Goal: Task Accomplishment & Management: Manage account settings

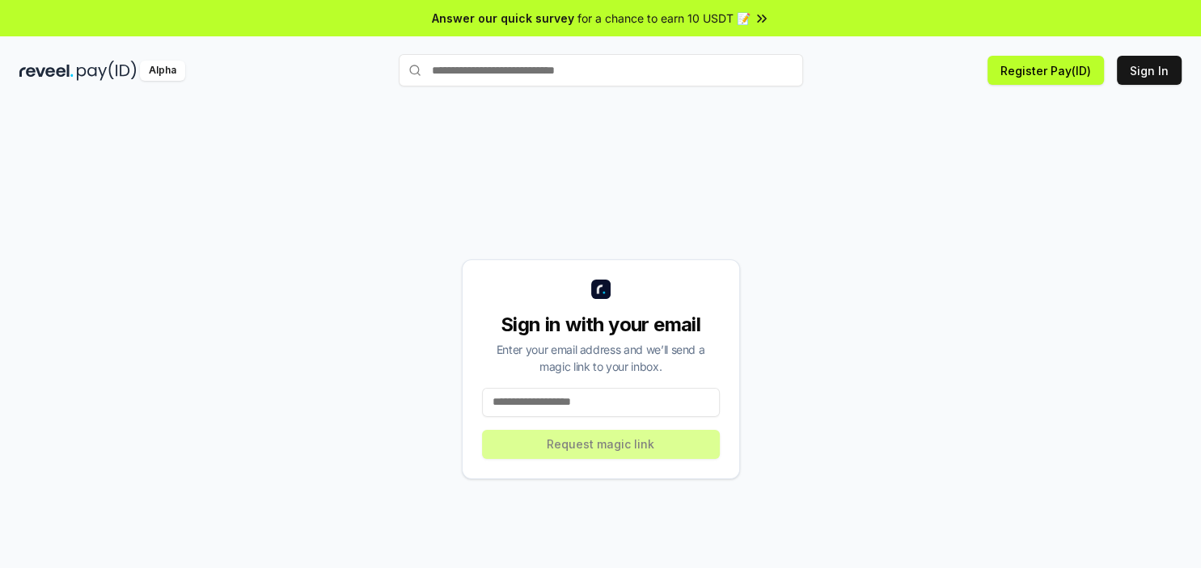
click at [918, 175] on div "Sign in with your email Enter your email address and we’ll send a magic link to…" at bounding box center [600, 369] width 1162 height 491
click at [561, 396] on input at bounding box center [601, 402] width 238 height 29
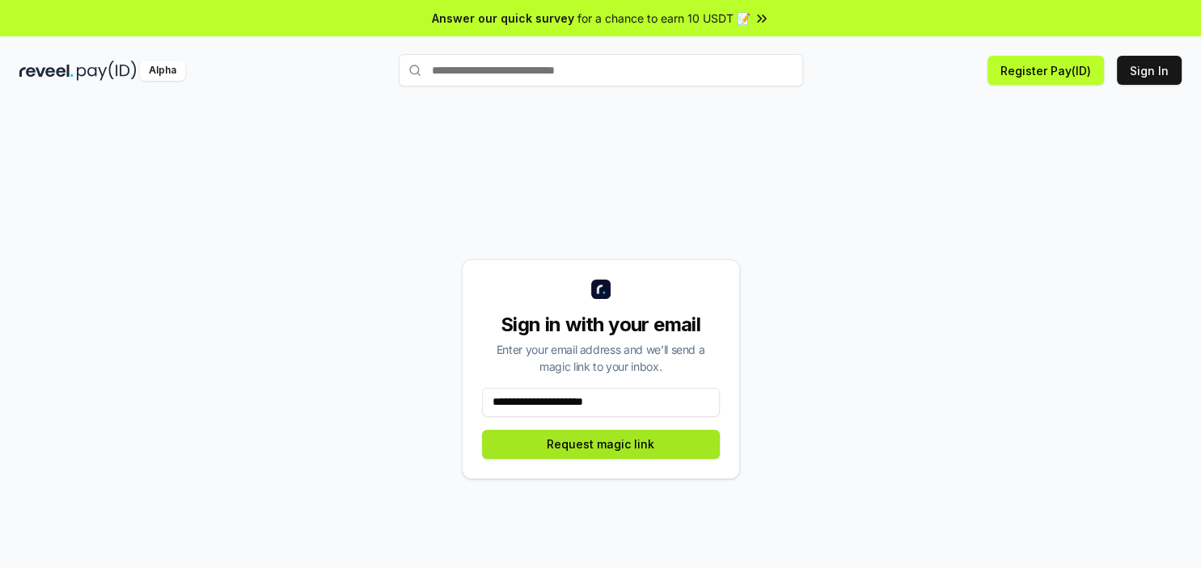
type input "**********"
click at [614, 445] on button "Request magic link" at bounding box center [601, 444] width 238 height 29
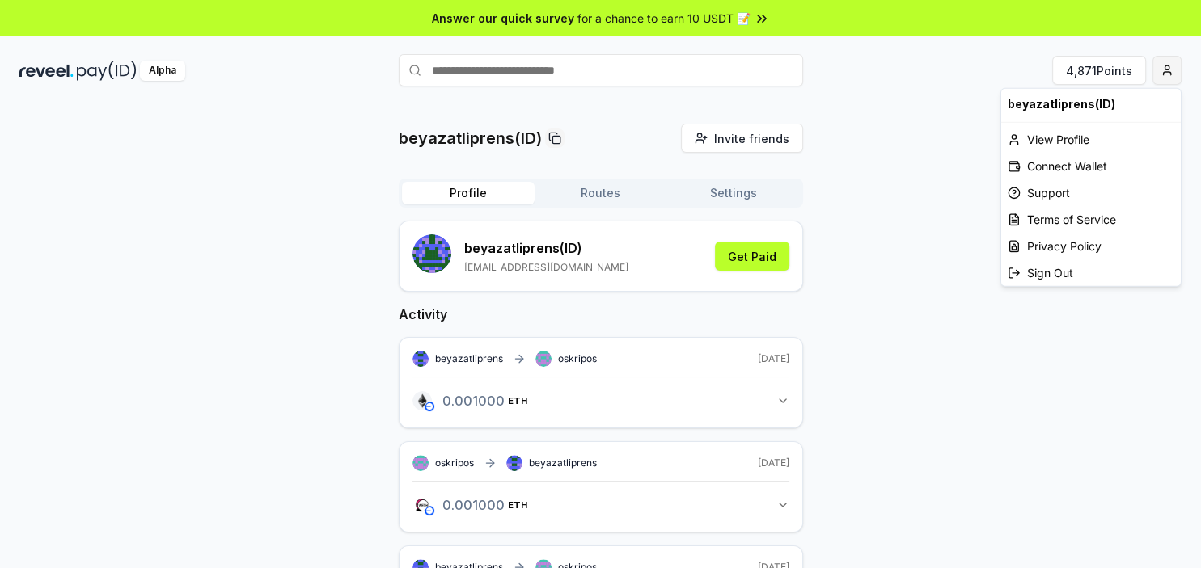
click at [1163, 74] on html "Answer our quick survey for a chance to earn 10 USDT 📝 Alpha 4,871 Points beyaz…" at bounding box center [600, 284] width 1201 height 568
click at [1044, 143] on div "View Profile" at bounding box center [1090, 139] width 179 height 27
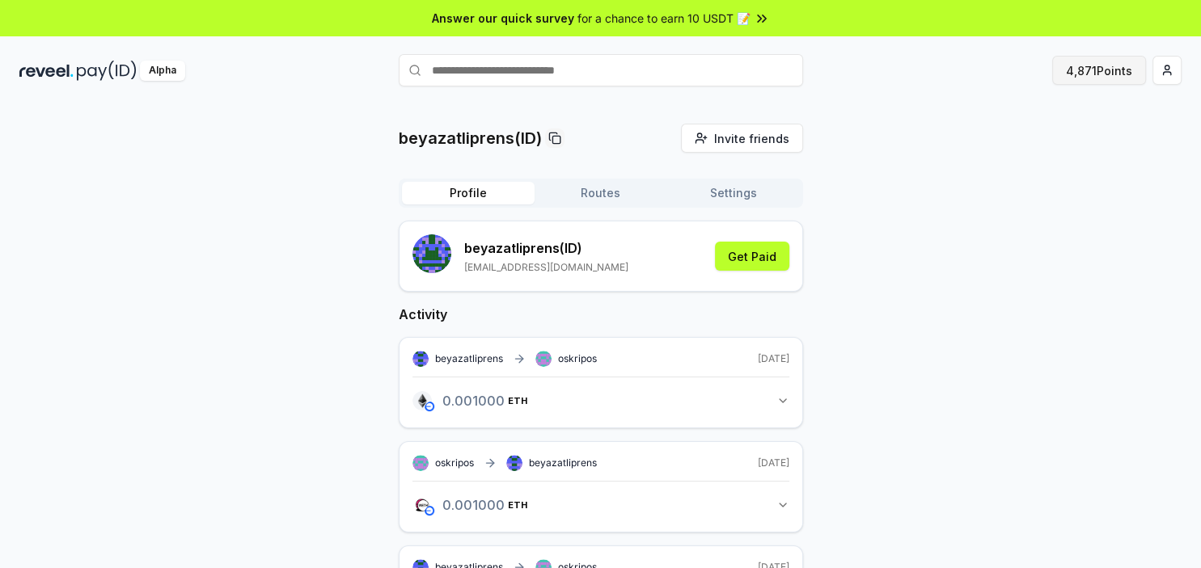
click at [1095, 73] on button "4,871 Points" at bounding box center [1099, 70] width 94 height 29
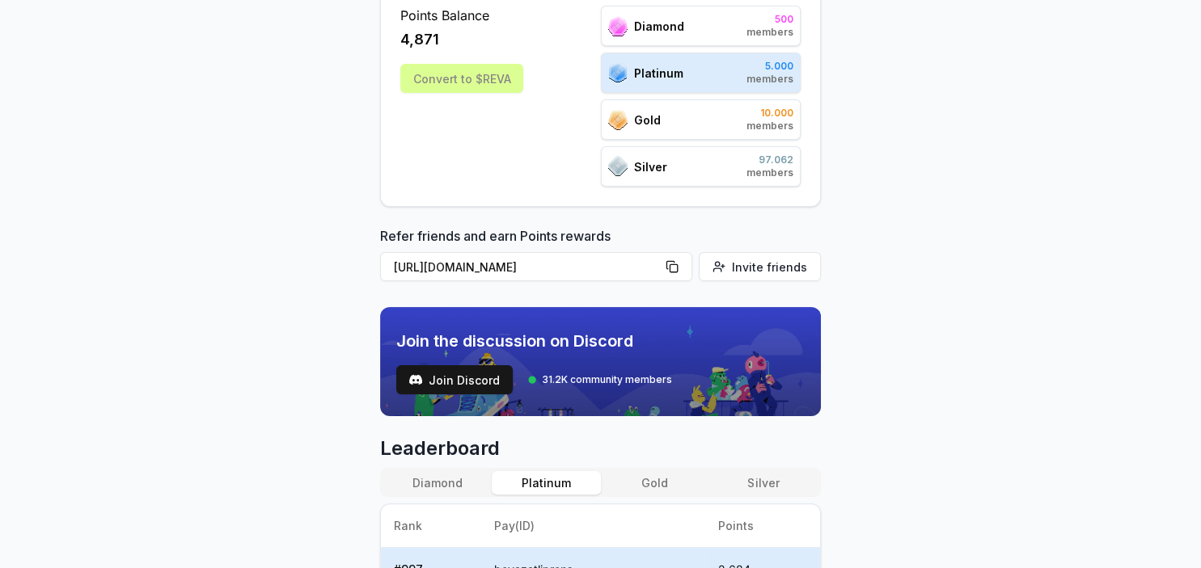
scroll to position [279, 0]
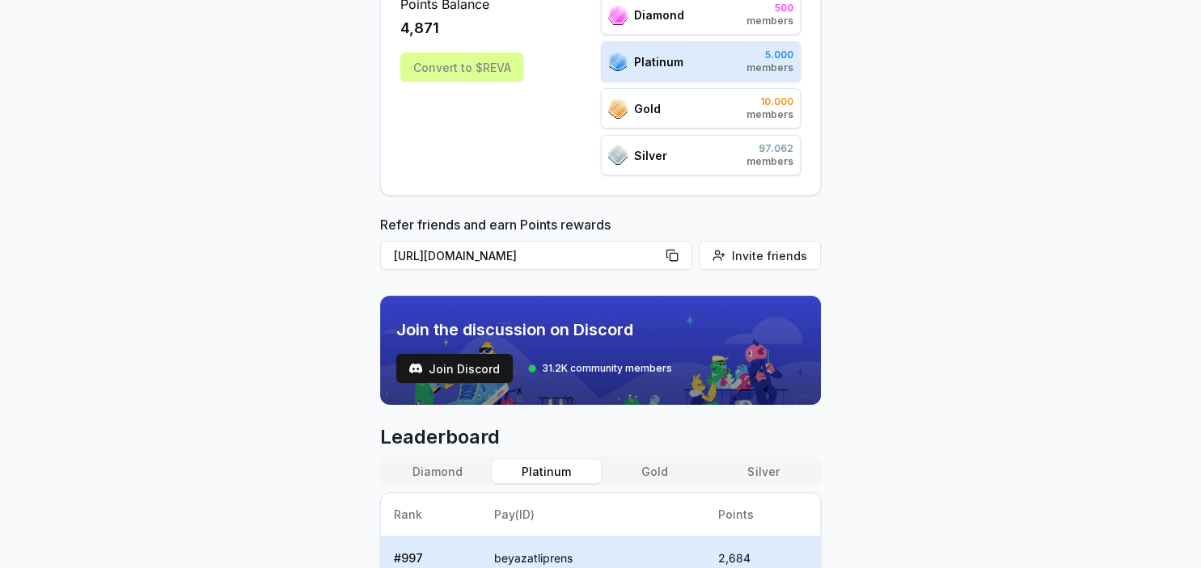
click at [728, 108] on div "Gold 10.000 members" at bounding box center [701, 108] width 200 height 40
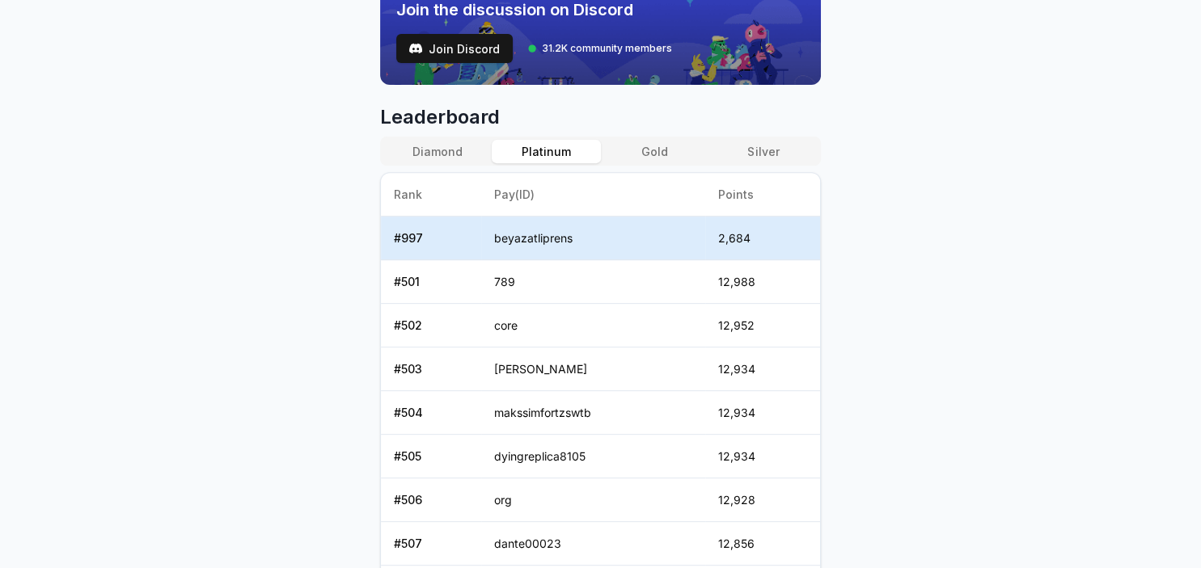
scroll to position [559, 0]
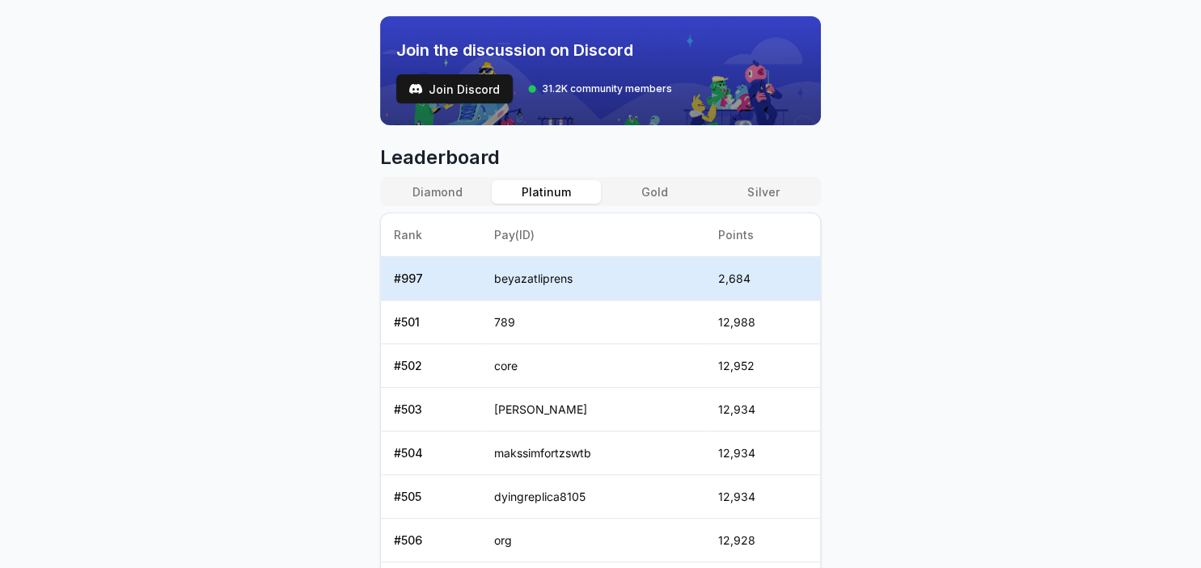
click at [651, 190] on button "Gold" at bounding box center [655, 191] width 108 height 23
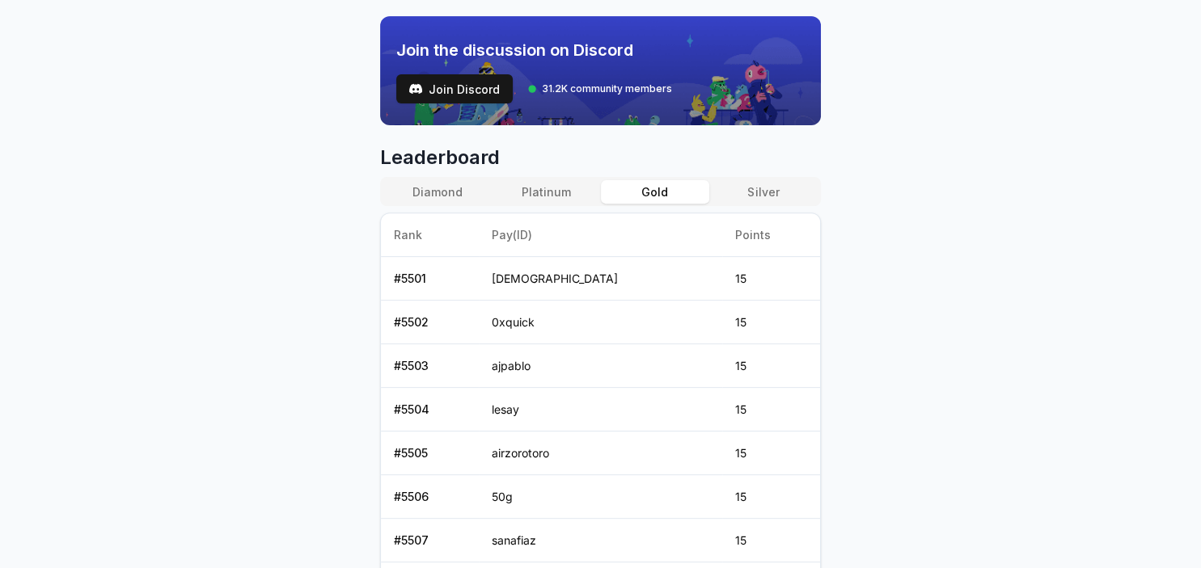
click at [558, 192] on button "Platinum" at bounding box center [546, 191] width 108 height 23
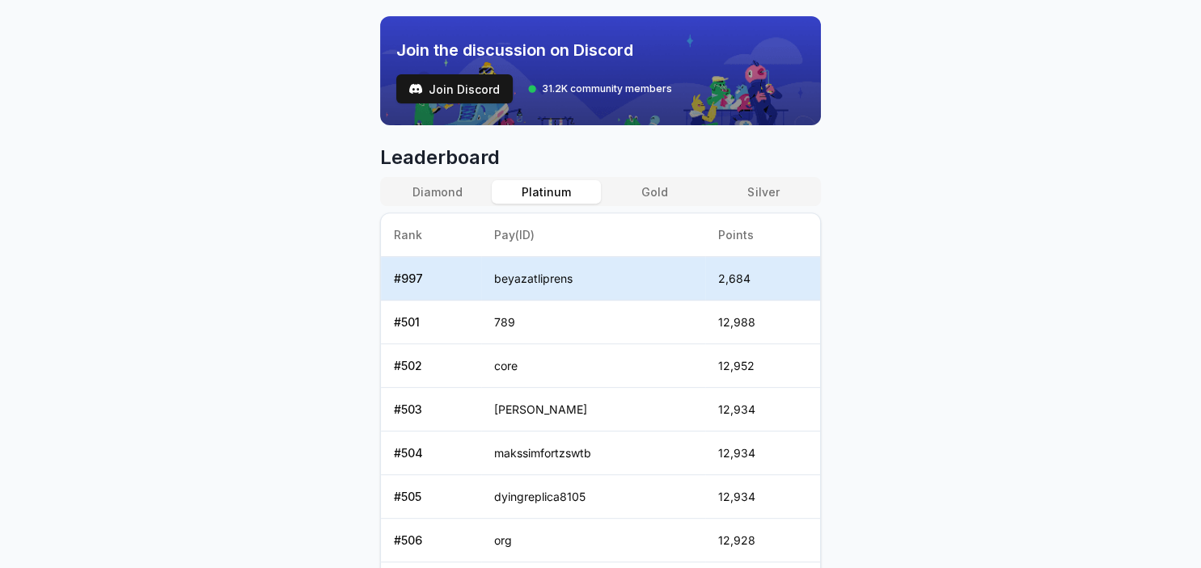
click at [645, 192] on button "Gold" at bounding box center [655, 191] width 108 height 23
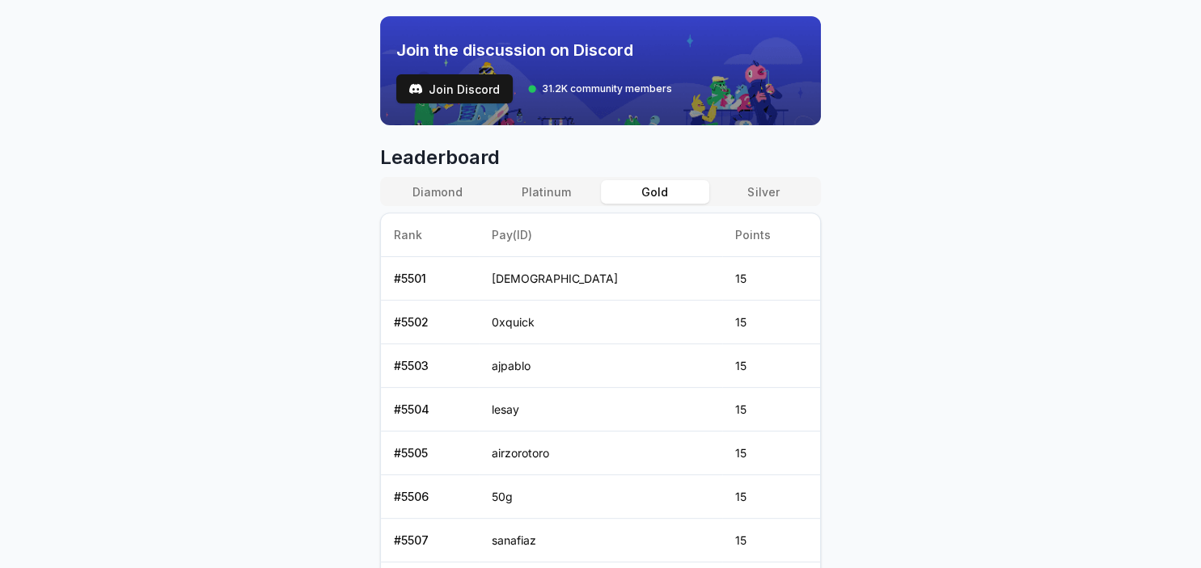
click at [562, 191] on button "Platinum" at bounding box center [546, 191] width 108 height 23
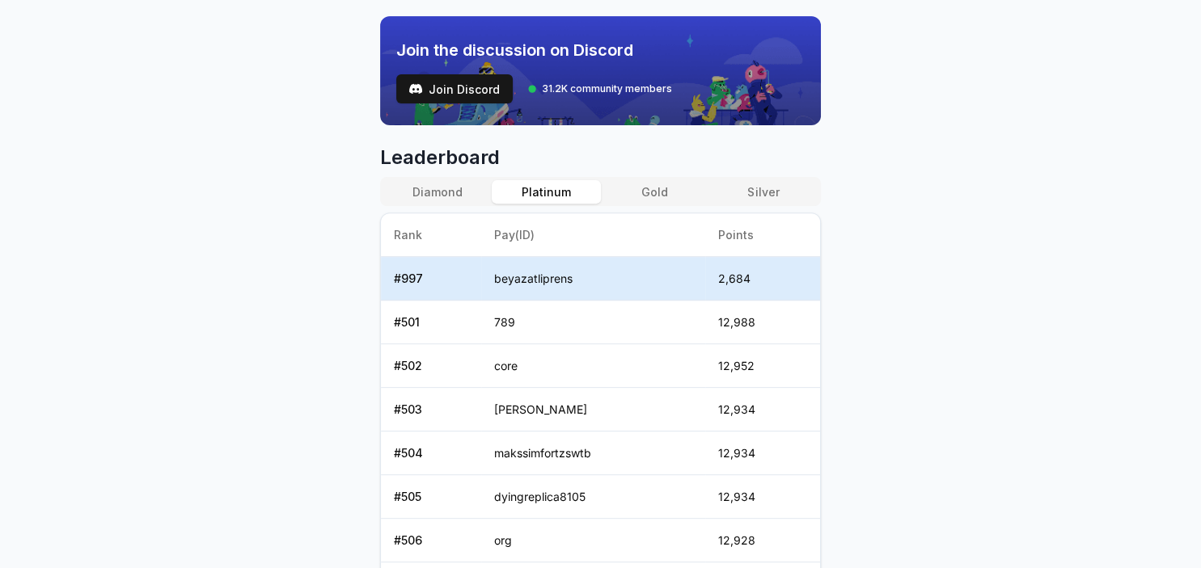
click at [429, 182] on button "Diamond" at bounding box center [437, 191] width 108 height 23
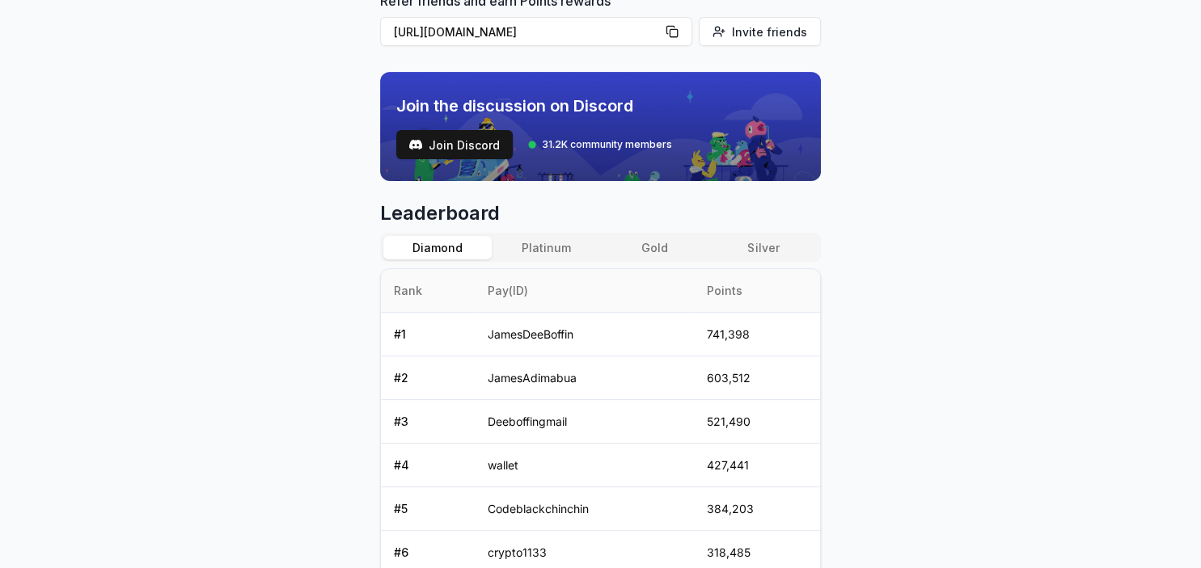
scroll to position [500, 0]
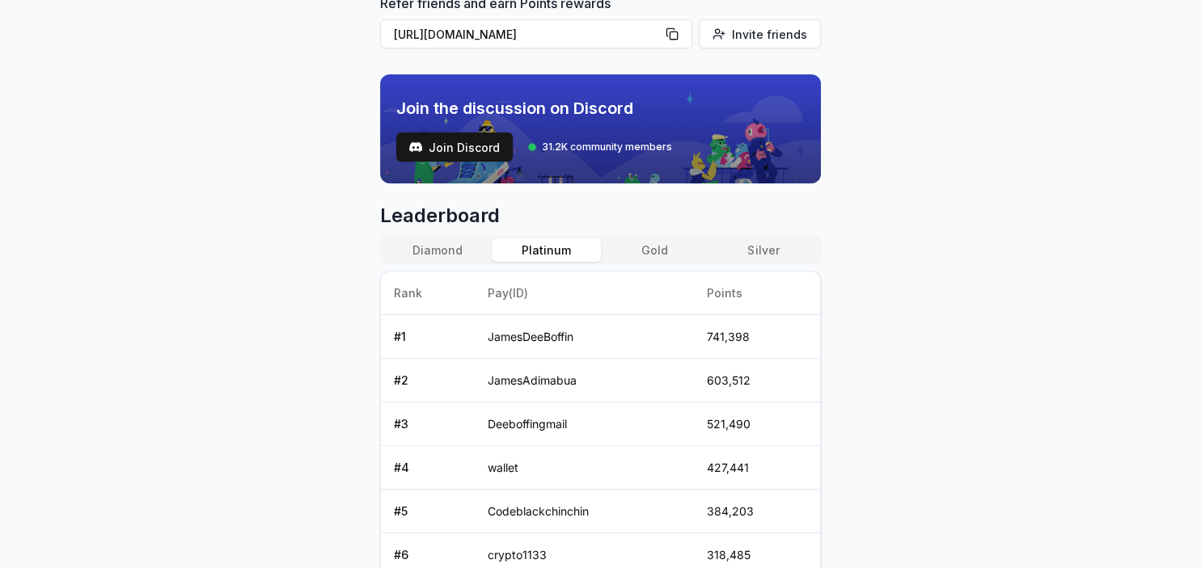
click at [551, 255] on button "Platinum" at bounding box center [546, 249] width 108 height 23
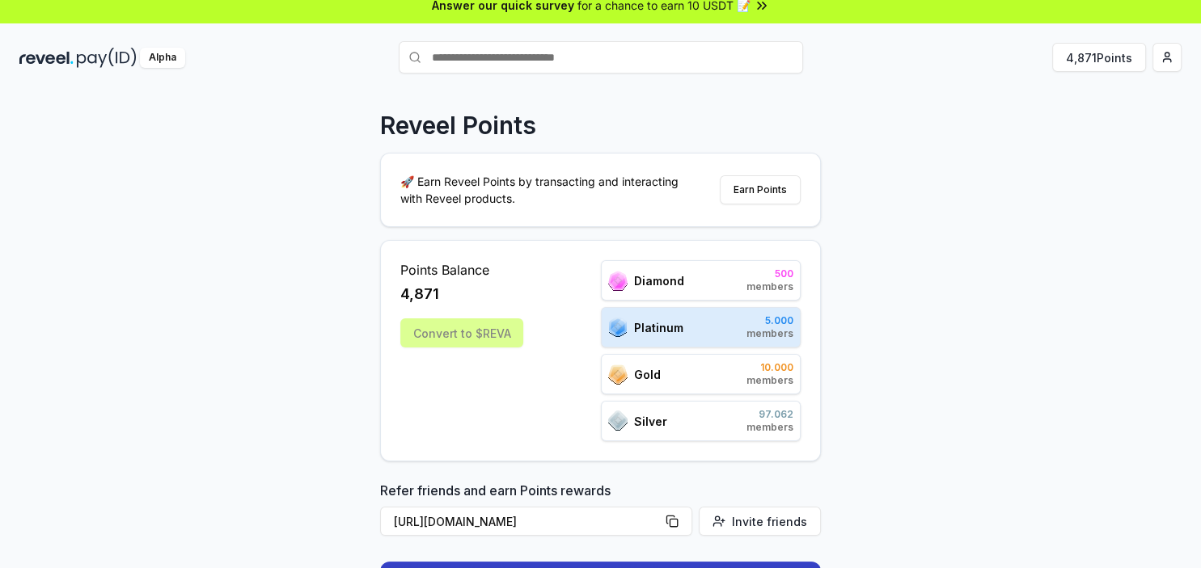
scroll to position [0, 0]
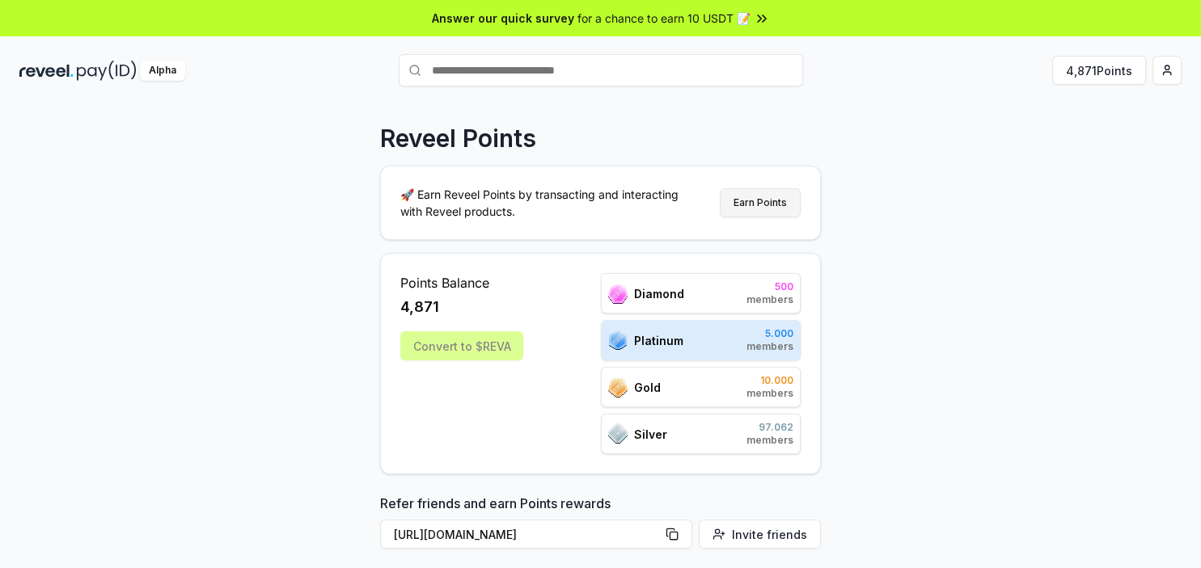
click at [751, 209] on button "Earn Points" at bounding box center [760, 202] width 81 height 29
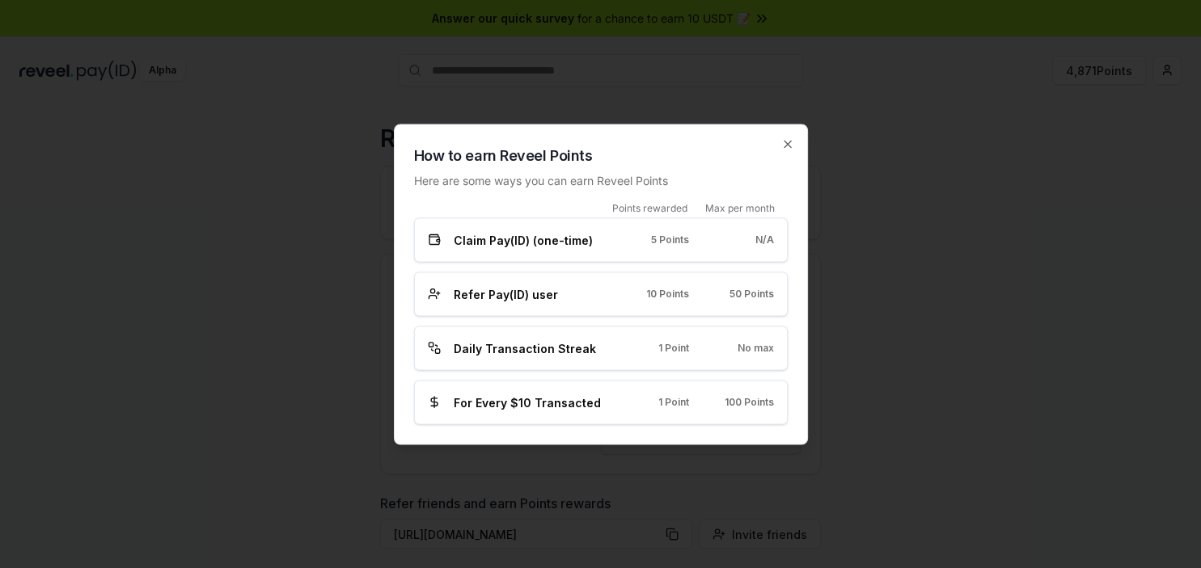
drag, startPoint x: 702, startPoint y: 247, endPoint x: 708, endPoint y: 234, distance: 14.5
click at [703, 245] on div "Claim Pay(ID) (one-time) 5 Points N/A" at bounding box center [601, 239] width 346 height 17
click at [780, 147] on h2 "How to earn Reveel Points" at bounding box center [601, 155] width 374 height 23
click at [783, 146] on icon "button" at bounding box center [787, 143] width 13 height 13
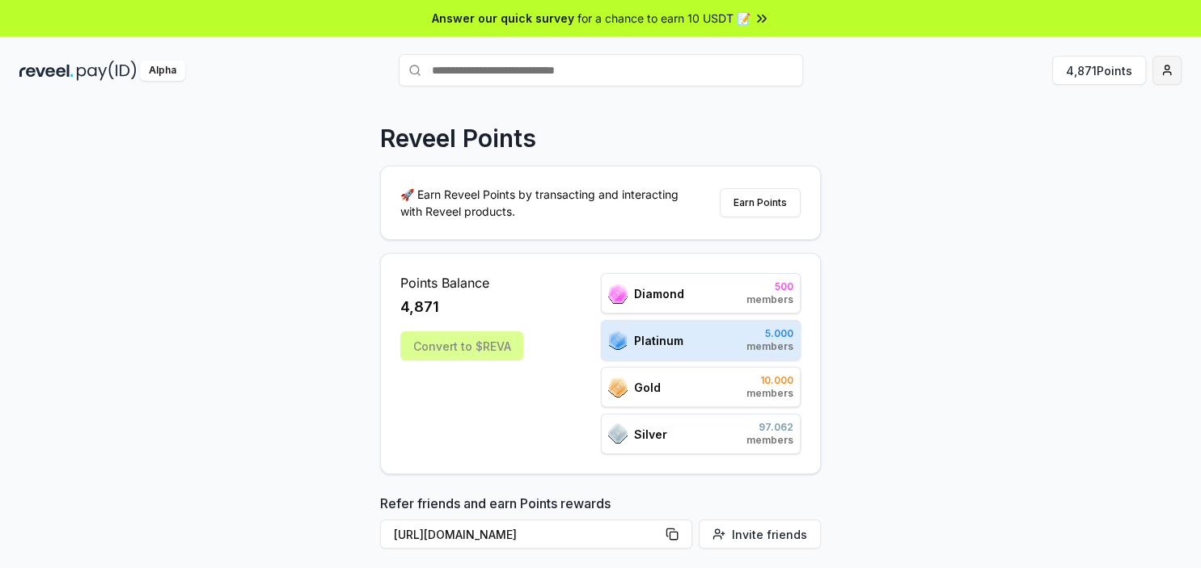
click at [1169, 66] on html "Answer our quick survey for a chance to earn 10 USDT 📝 Alpha 4,871 Points Revee…" at bounding box center [600, 284] width 1201 height 568
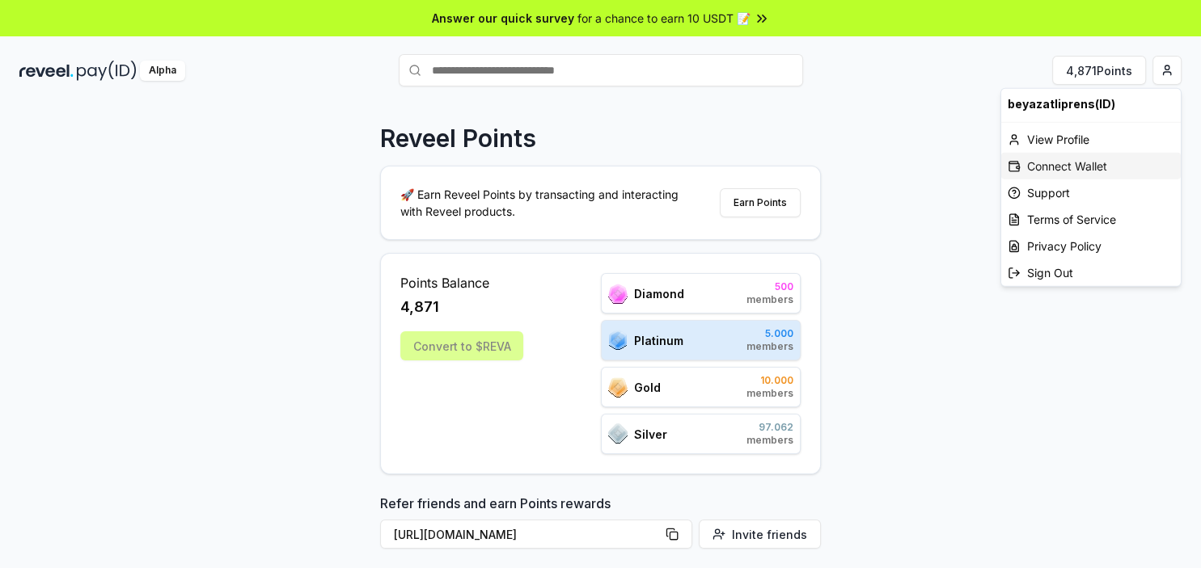
click at [1066, 162] on div "Connect Wallet" at bounding box center [1090, 166] width 179 height 27
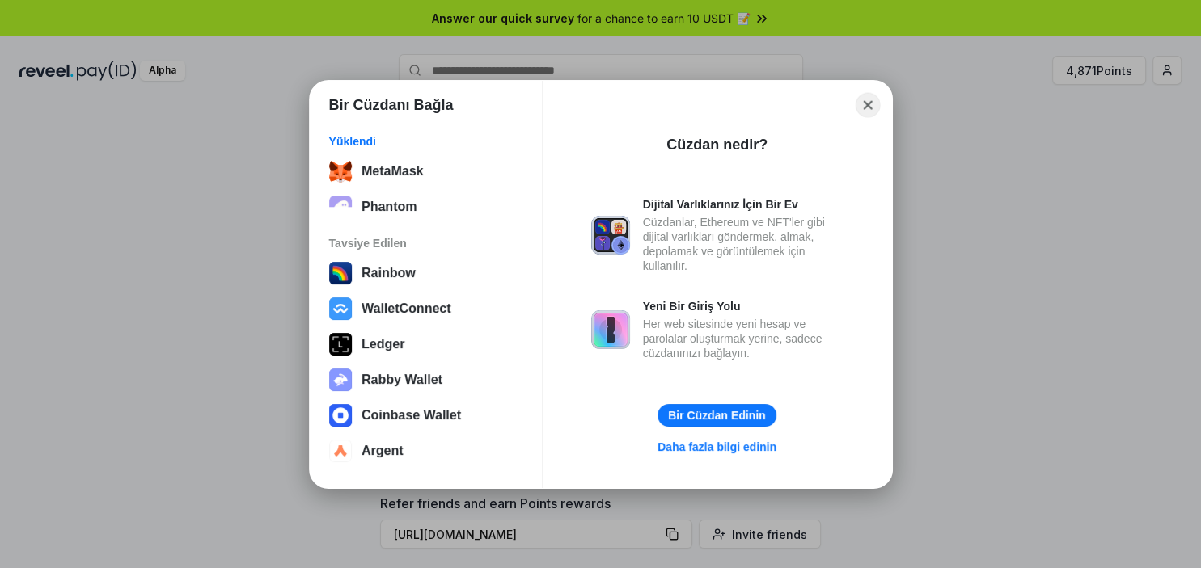
click at [866, 107] on button "Close" at bounding box center [867, 104] width 25 height 25
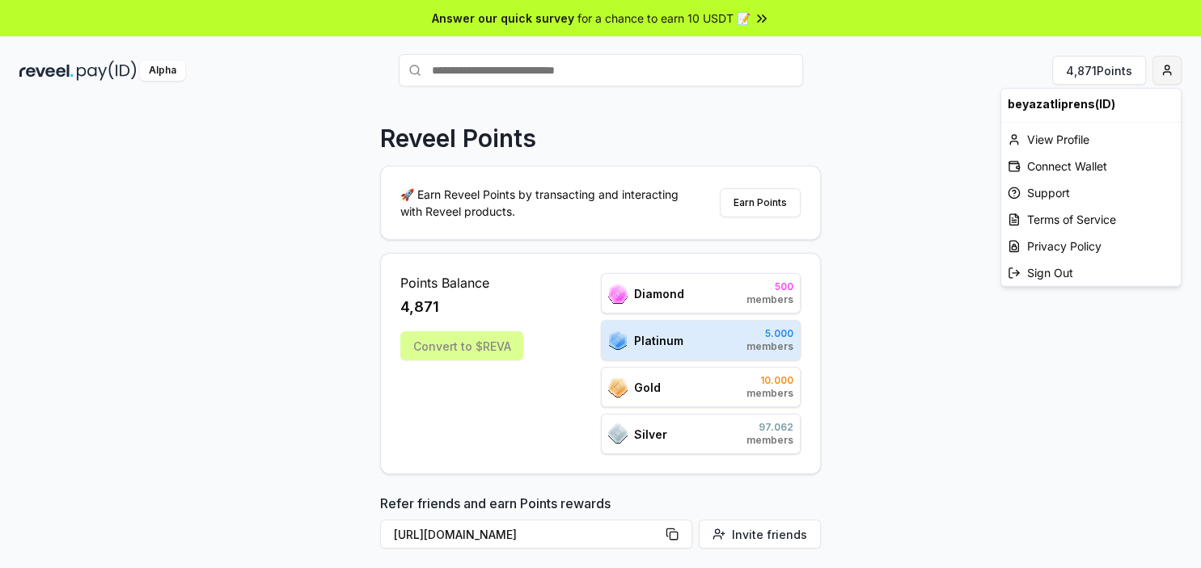
click at [1179, 65] on html "Answer our quick survey for a chance to earn 10 USDT 📝 Alpha 4,871 Points Revee…" at bounding box center [600, 284] width 1201 height 568
click at [1178, 66] on html "Answer our quick survey for a chance to earn 10 USDT 📝 Alpha 4,871 Points Revee…" at bounding box center [600, 284] width 1201 height 568
